Goal: Check status: Check status

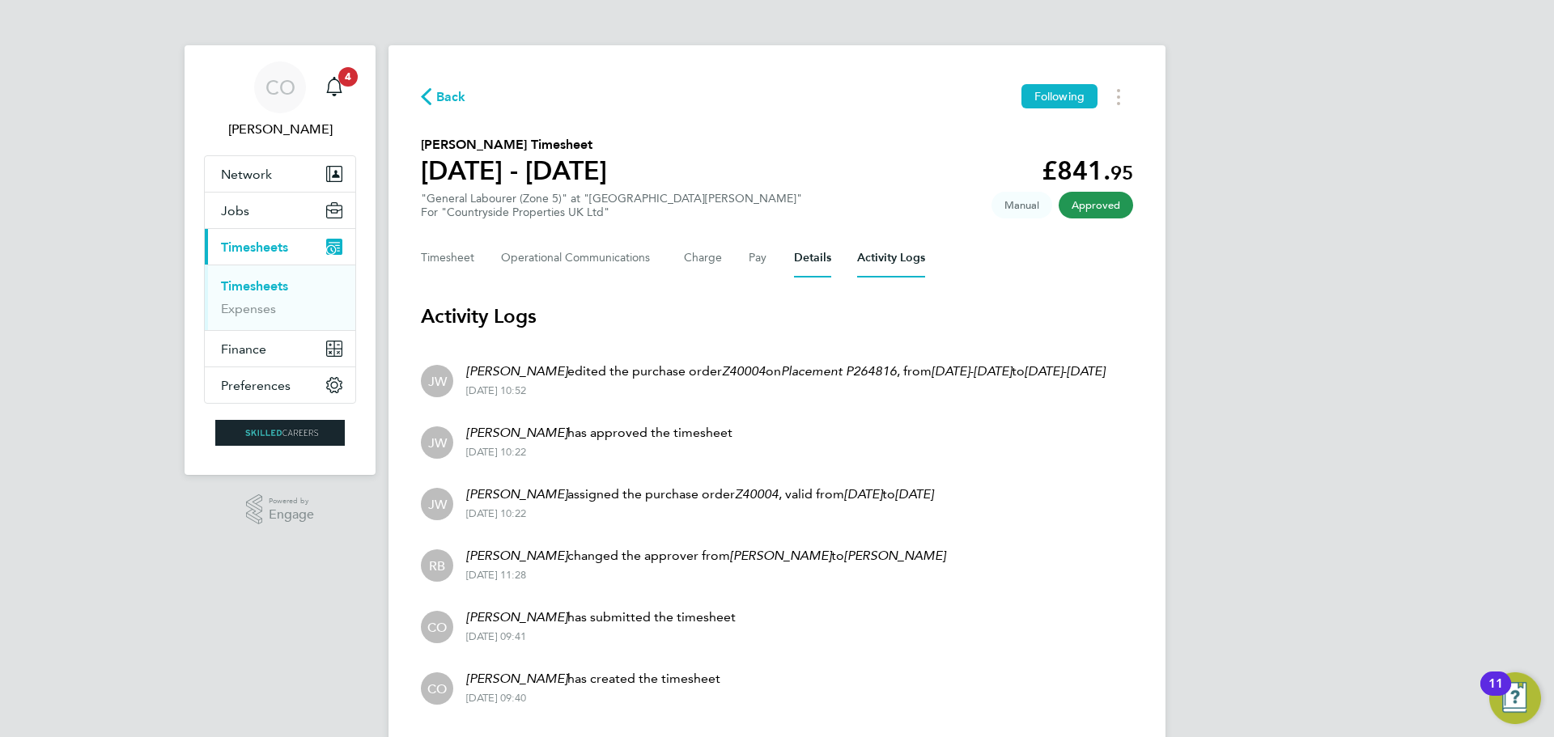
click at [811, 265] on button "Details" at bounding box center [812, 258] width 37 height 39
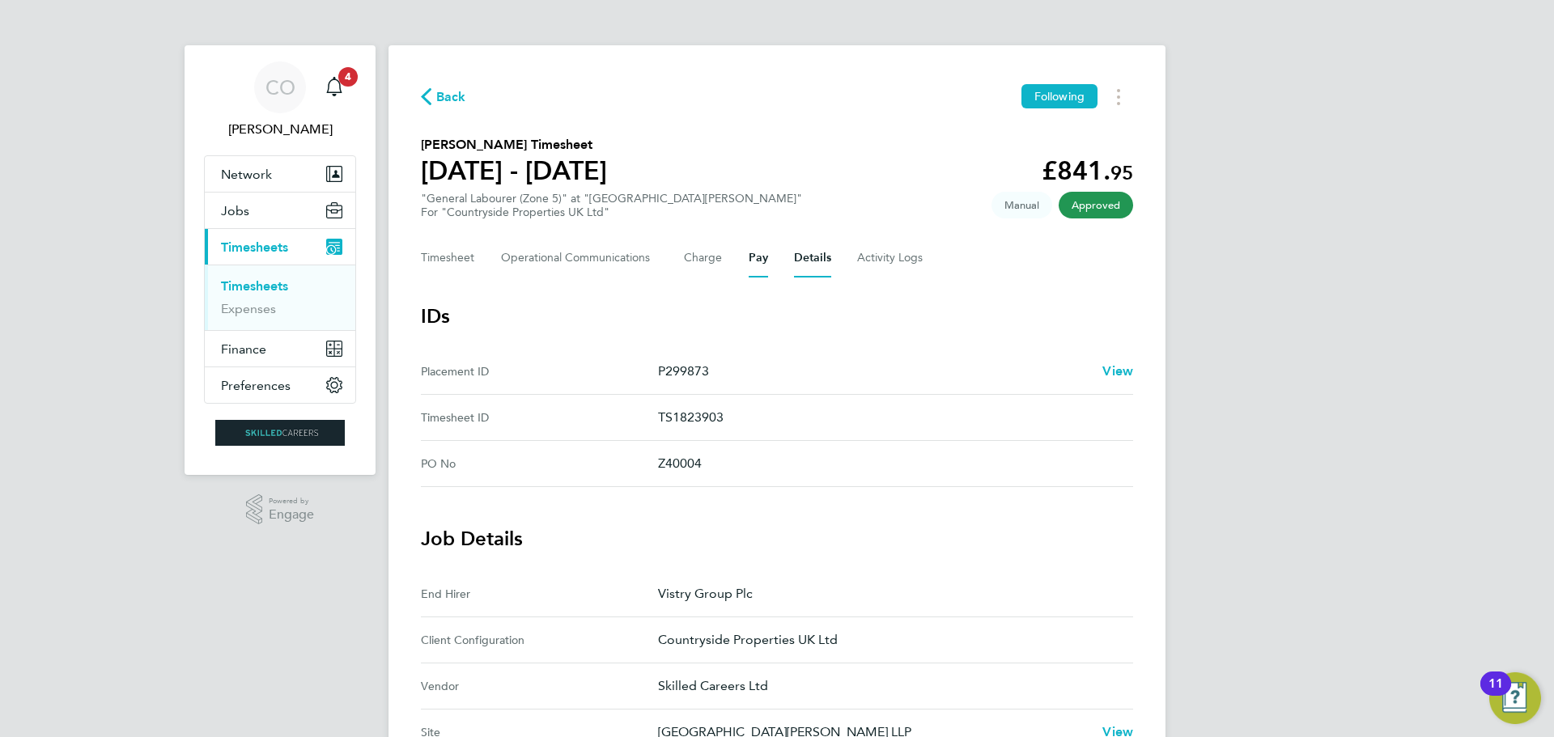
click at [757, 255] on button "Pay" at bounding box center [757, 258] width 19 height 39
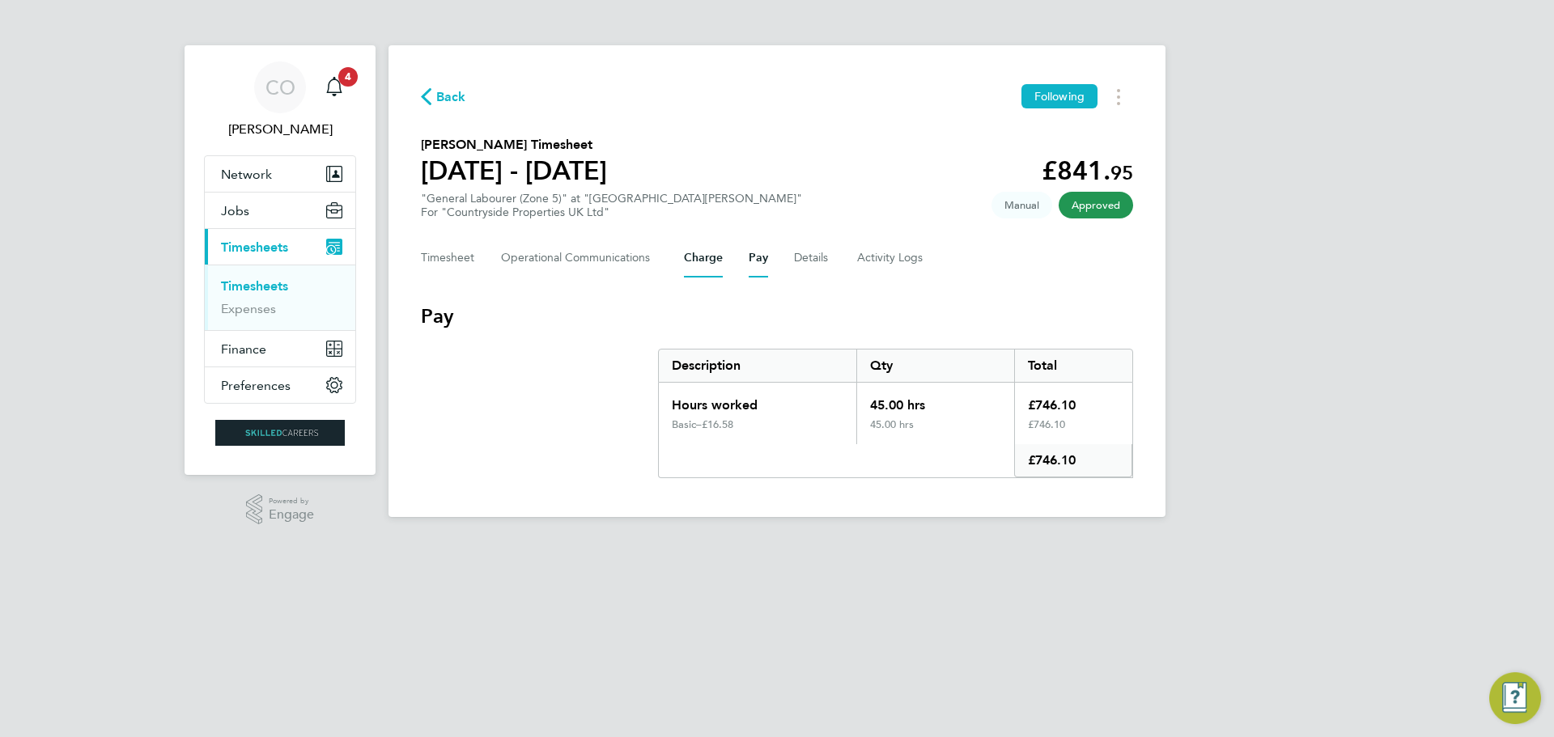
click at [707, 262] on button "Charge" at bounding box center [703, 258] width 39 height 39
click at [589, 259] on Communications-tab "Operational Communications" at bounding box center [579, 258] width 157 height 39
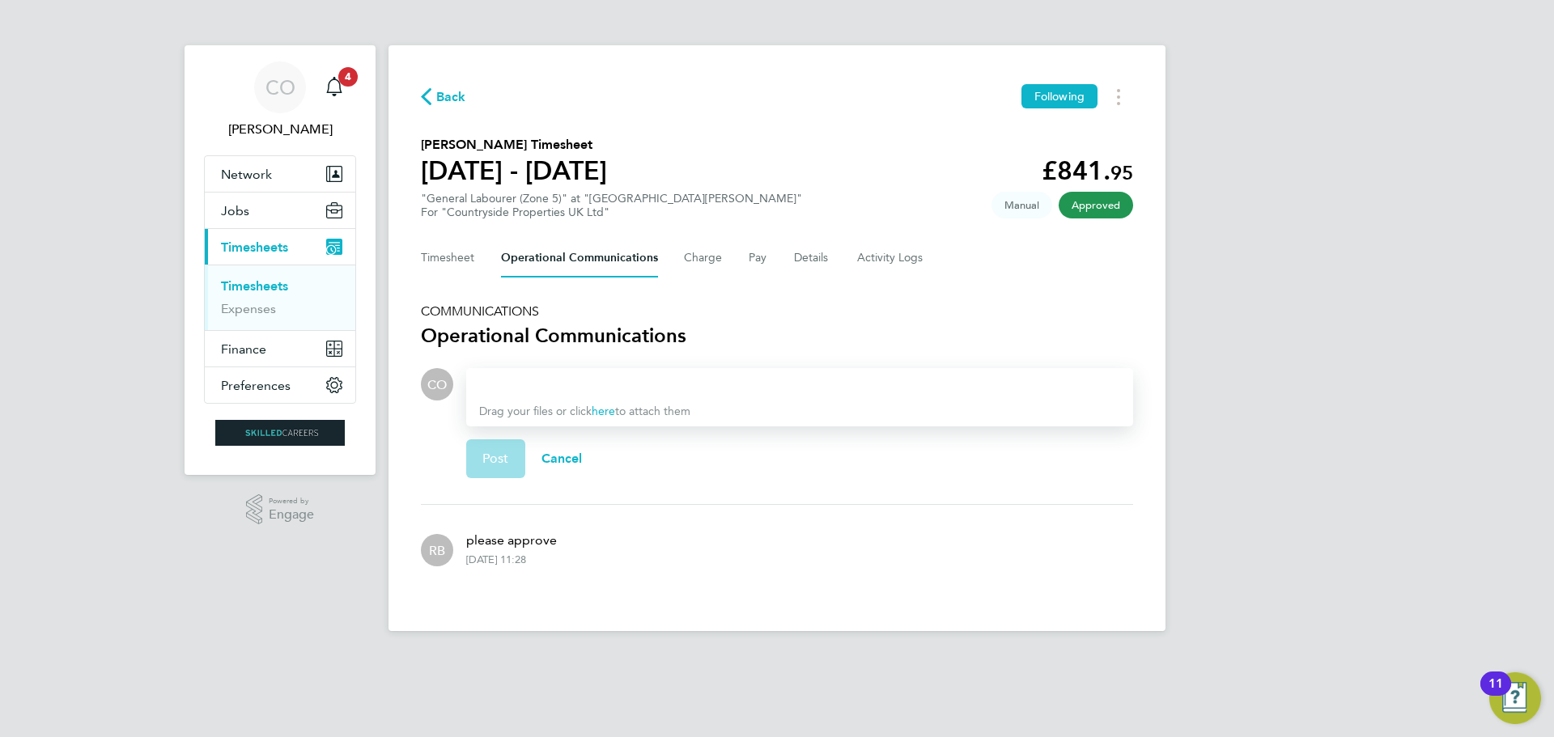
click at [409, 265] on div "Back Following [PERSON_NAME] Timesheet [DATE] - [DATE] £841. 95 "General Labour…" at bounding box center [776, 338] width 777 height 586
click at [453, 256] on button "Timesheet" at bounding box center [448, 258] width 54 height 39
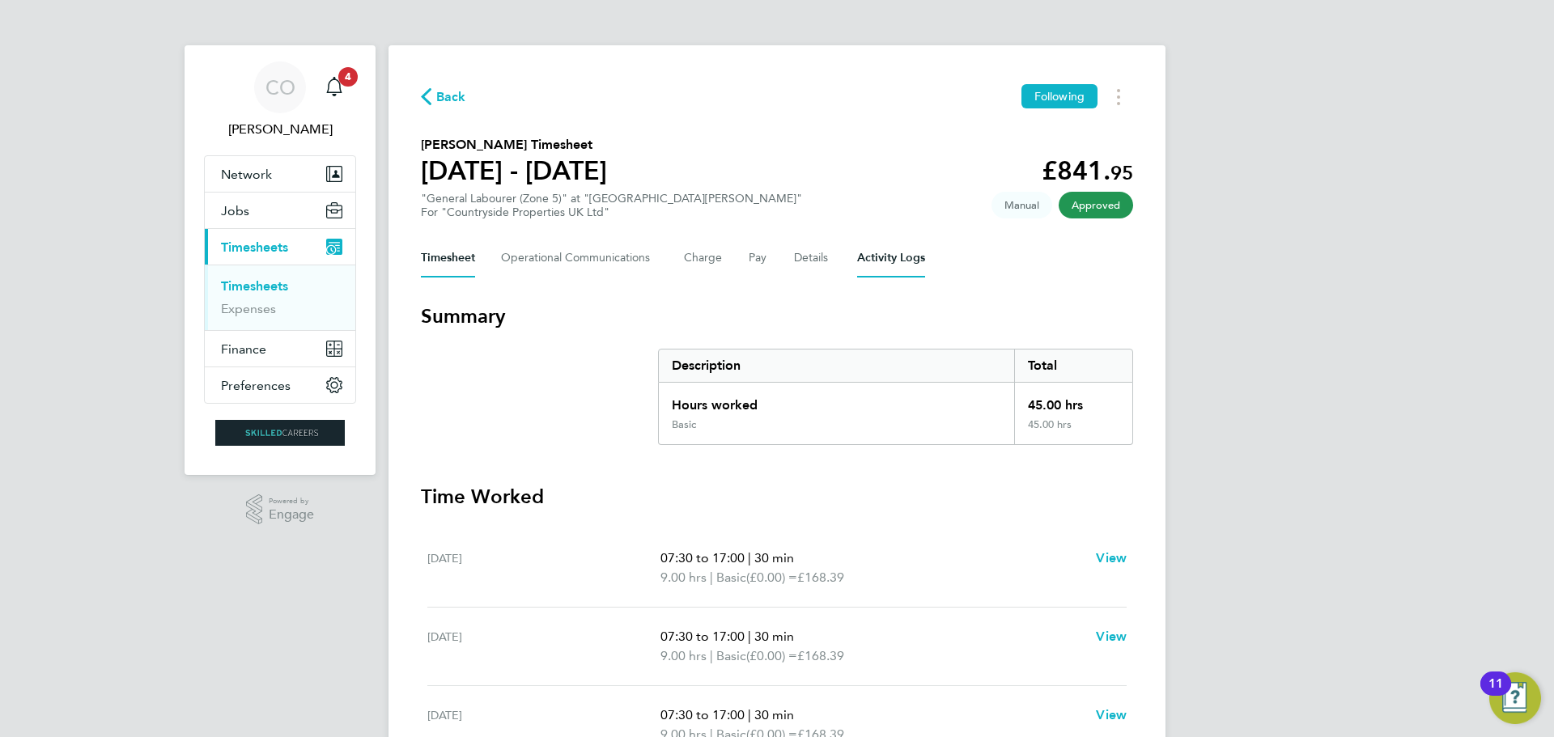
click at [918, 259] on Logs-tab "Activity Logs" at bounding box center [891, 258] width 68 height 39
